Goal: Navigation & Orientation: Find specific page/section

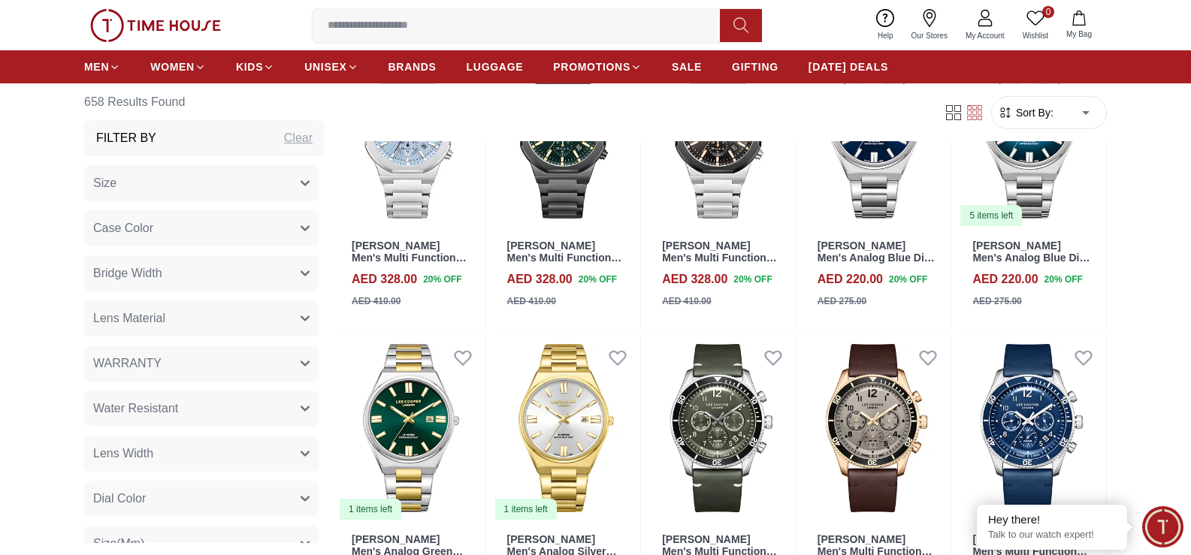
scroll to position [1203, 0]
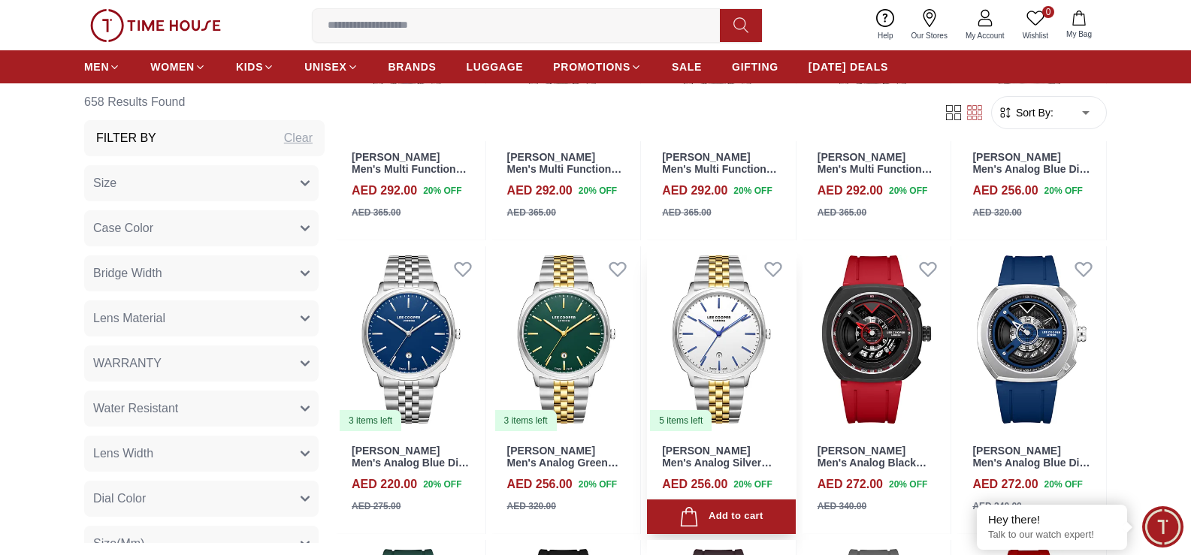
scroll to position [1654, 0]
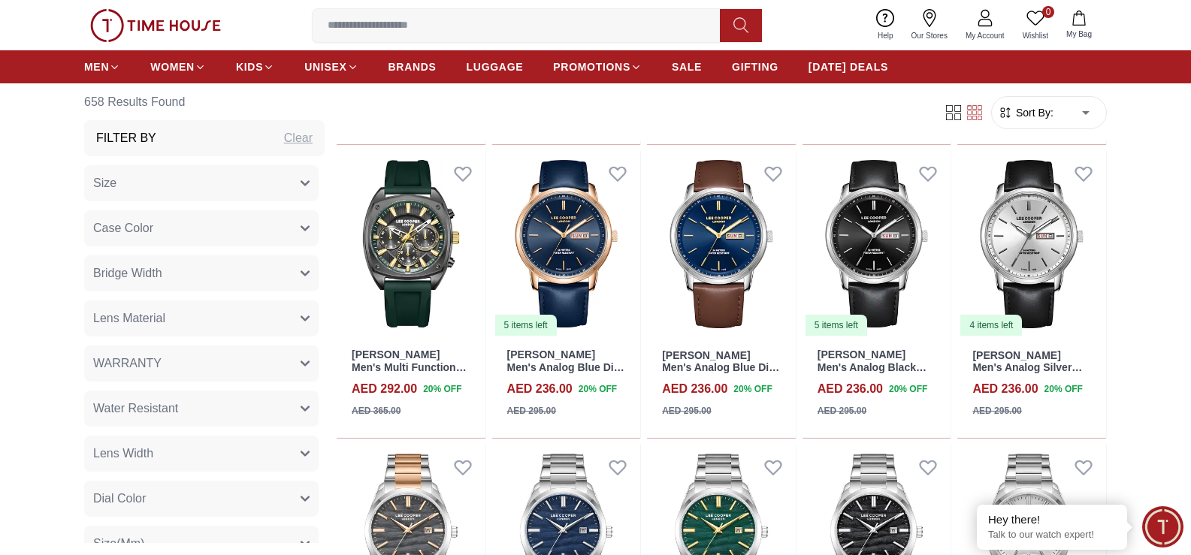
scroll to position [3082, 0]
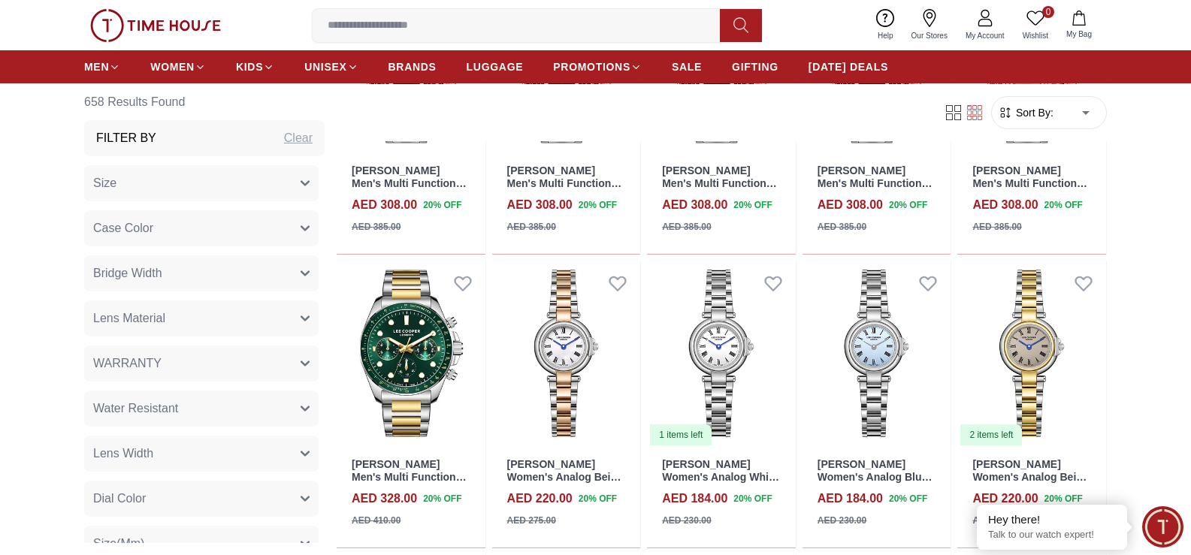
scroll to position [4510, 0]
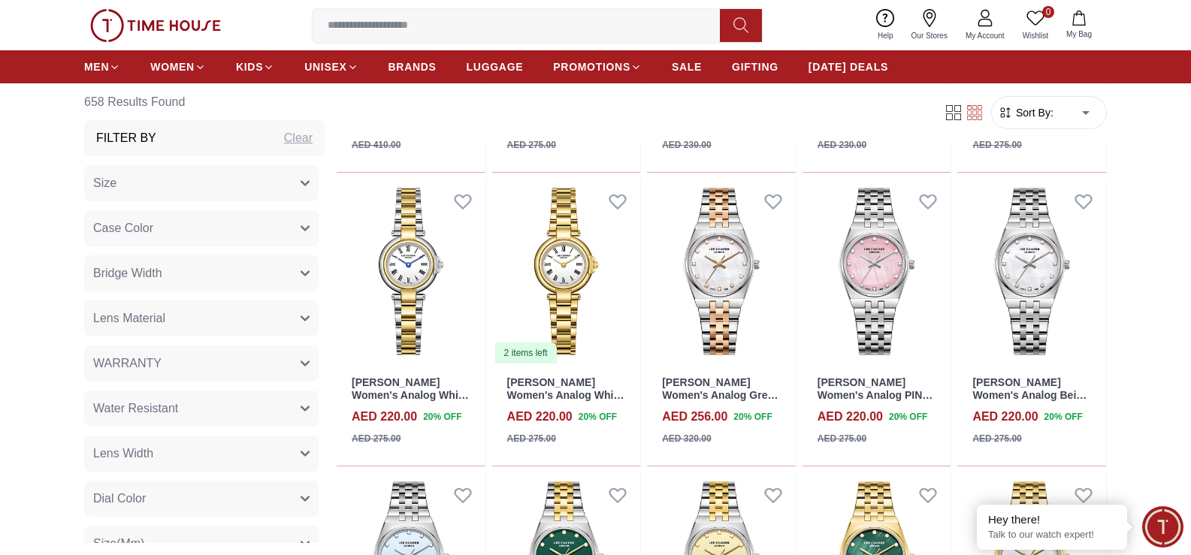
scroll to position [4961, 0]
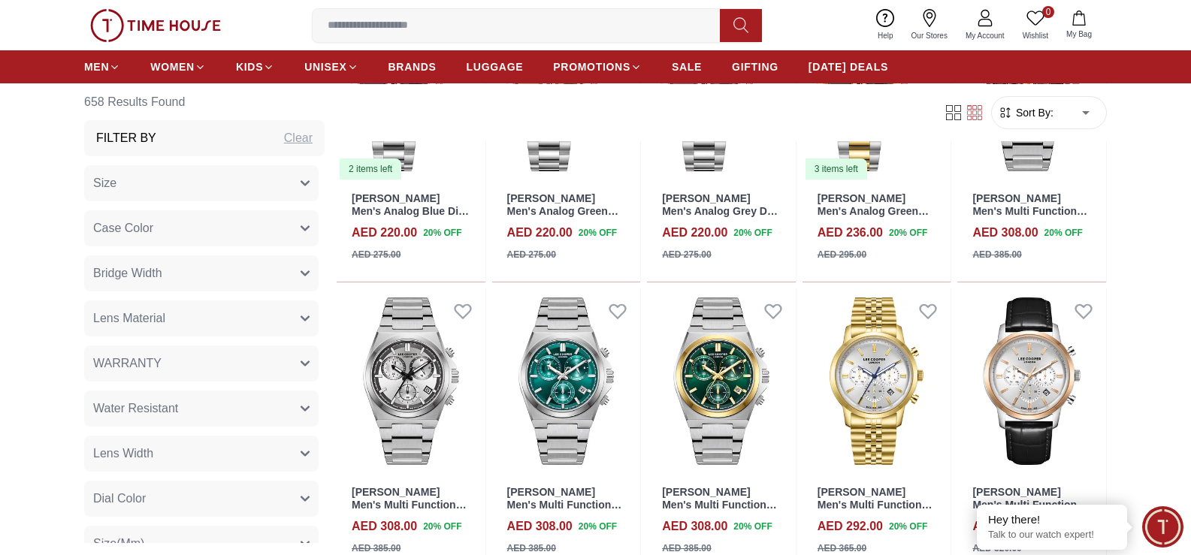
scroll to position [6464, 0]
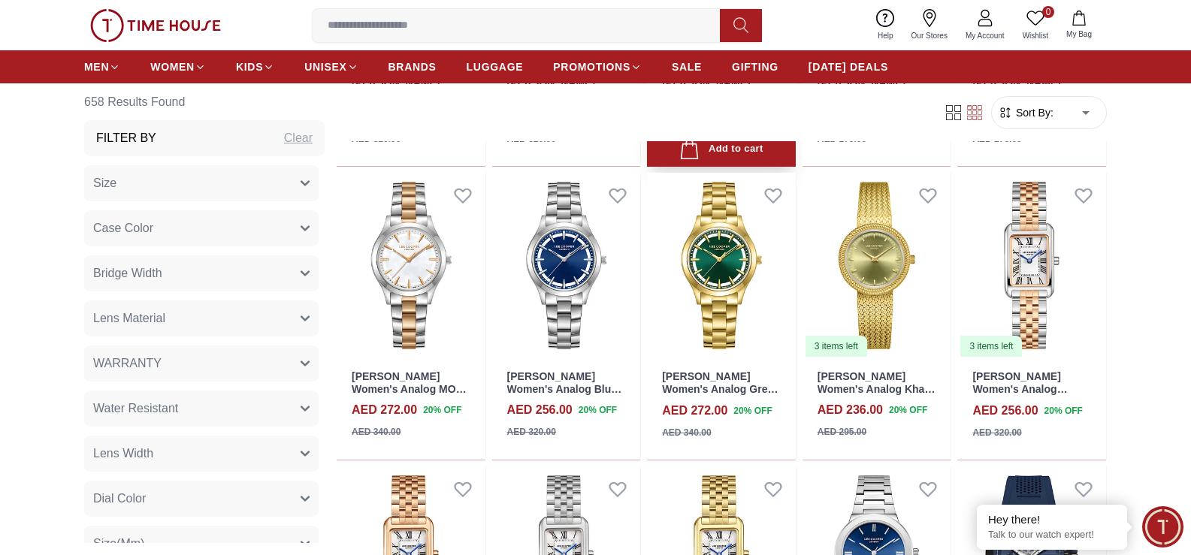
scroll to position [8494, 0]
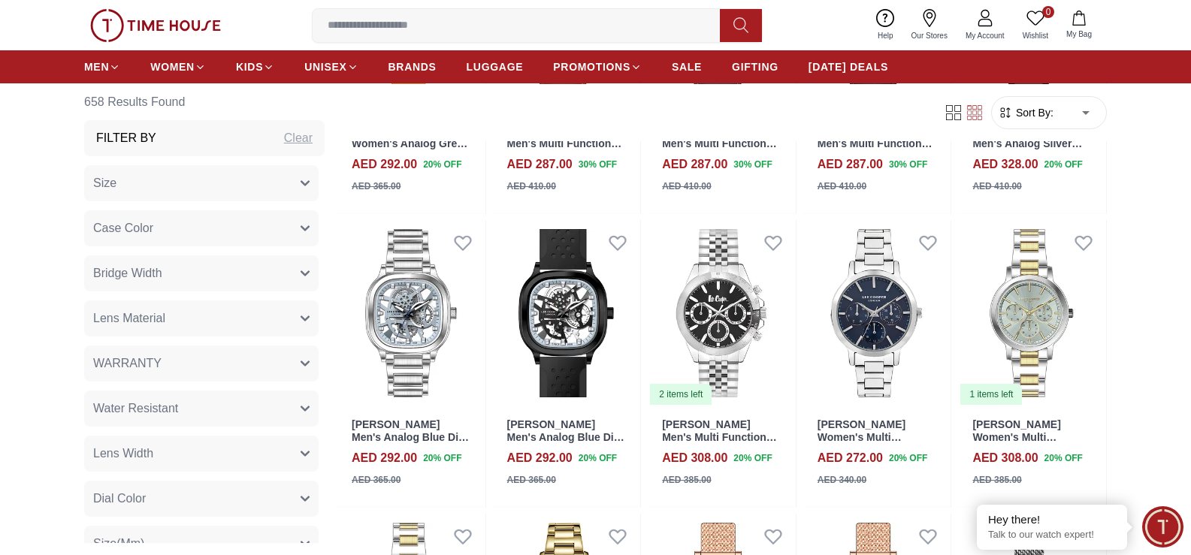
scroll to position [9696, 0]
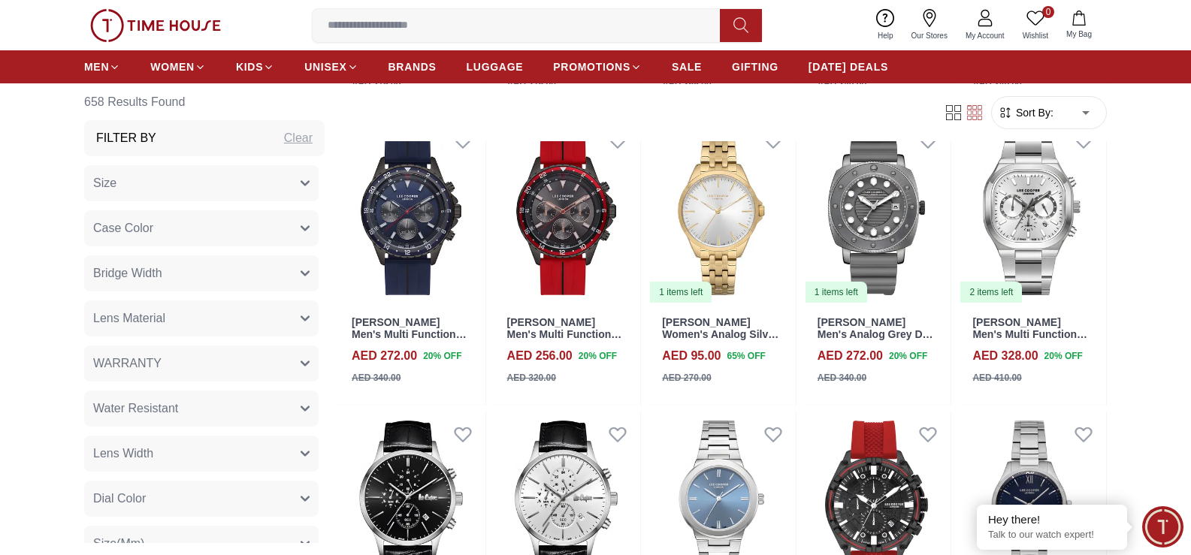
scroll to position [10749, 0]
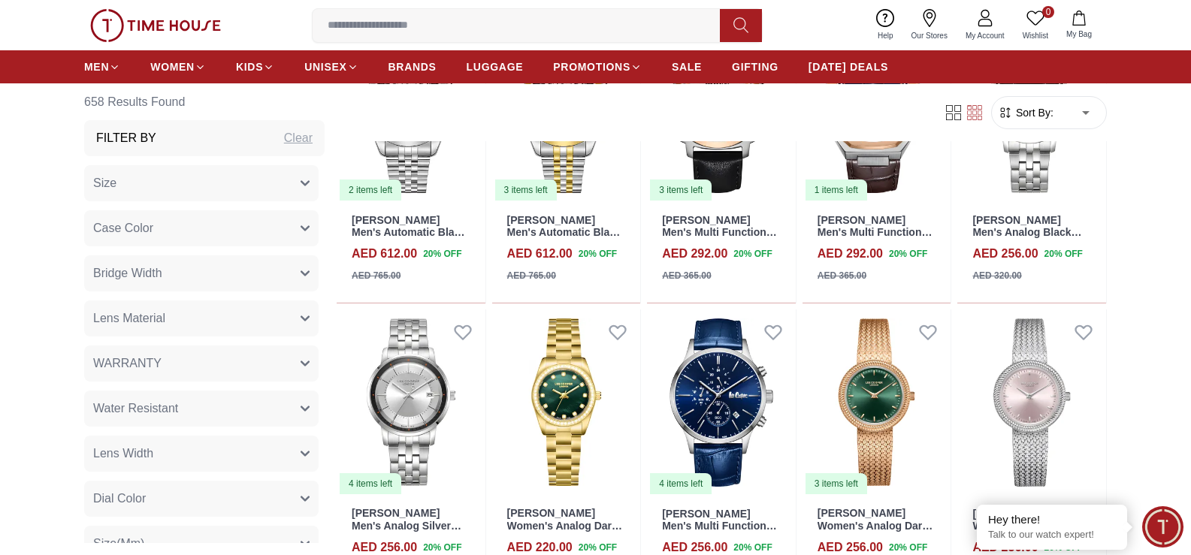
scroll to position [12177, 0]
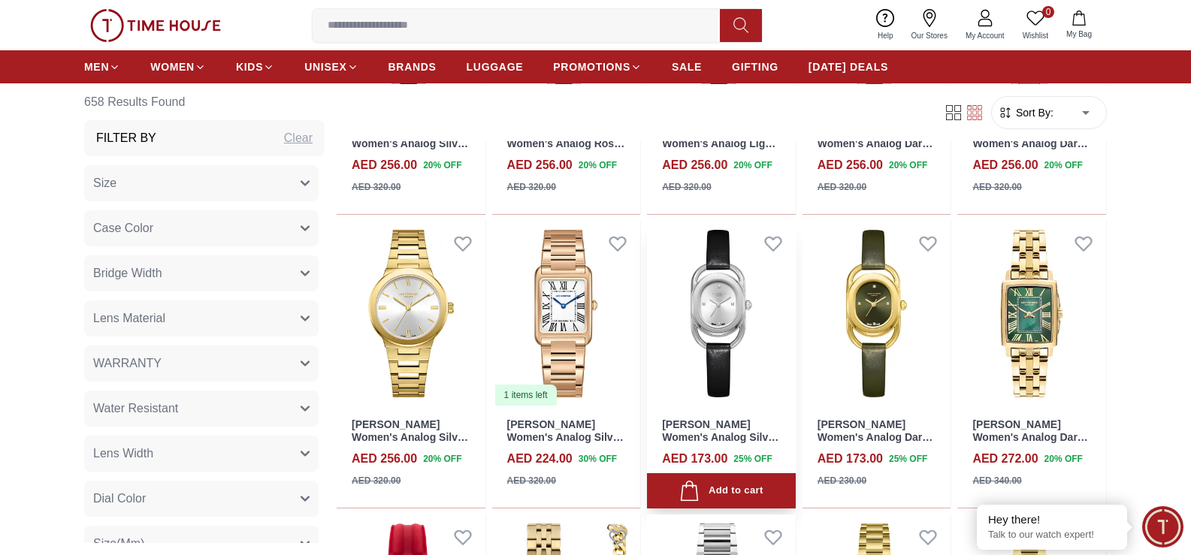
scroll to position [12853, 0]
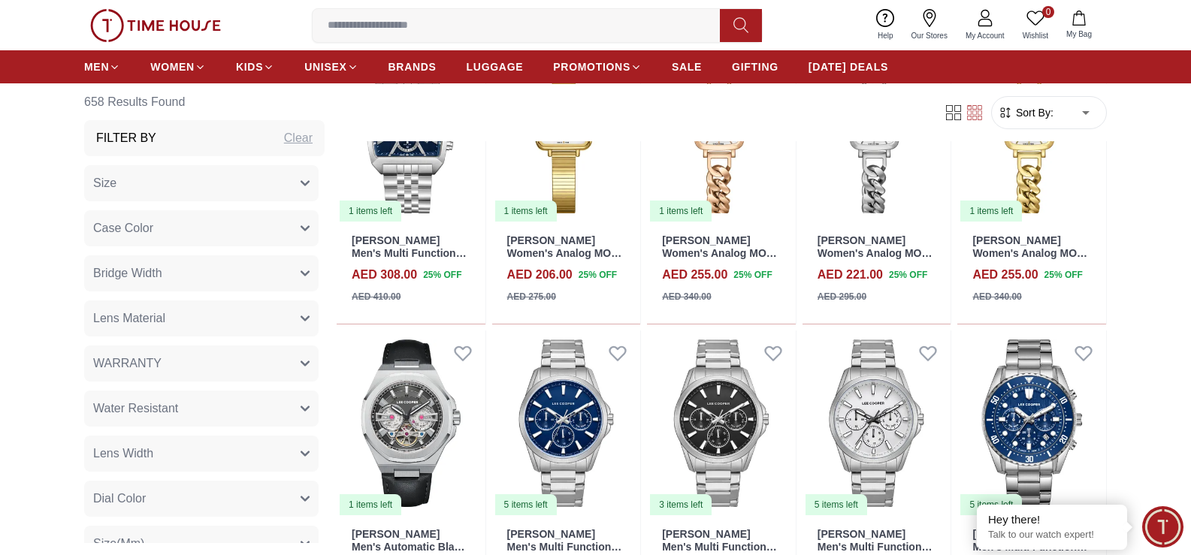
scroll to position [14582, 0]
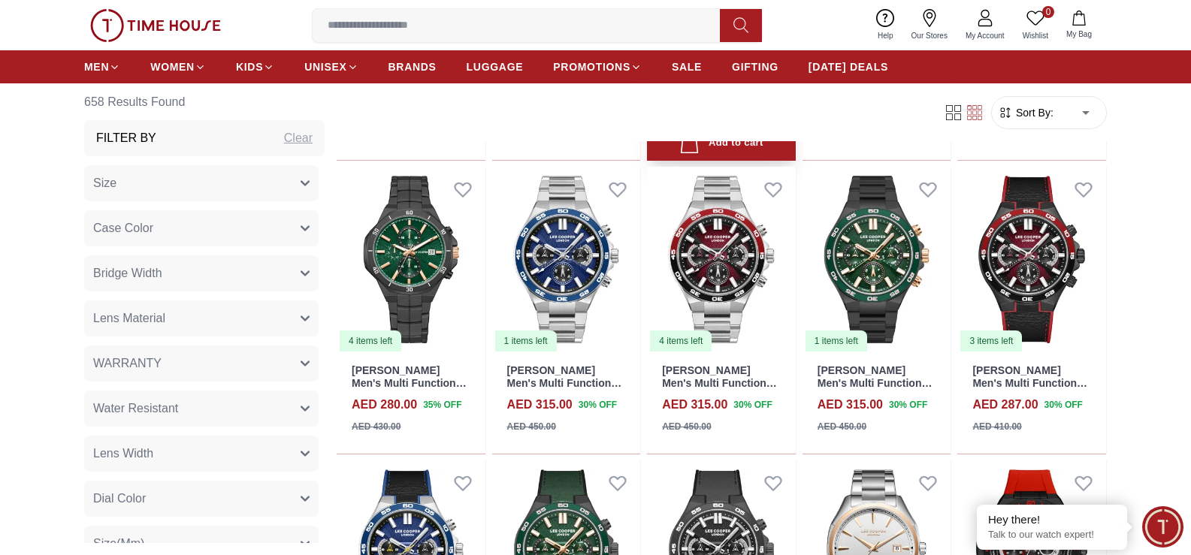
scroll to position [15259, 0]
